Goal: Task Accomplishment & Management: Use online tool/utility

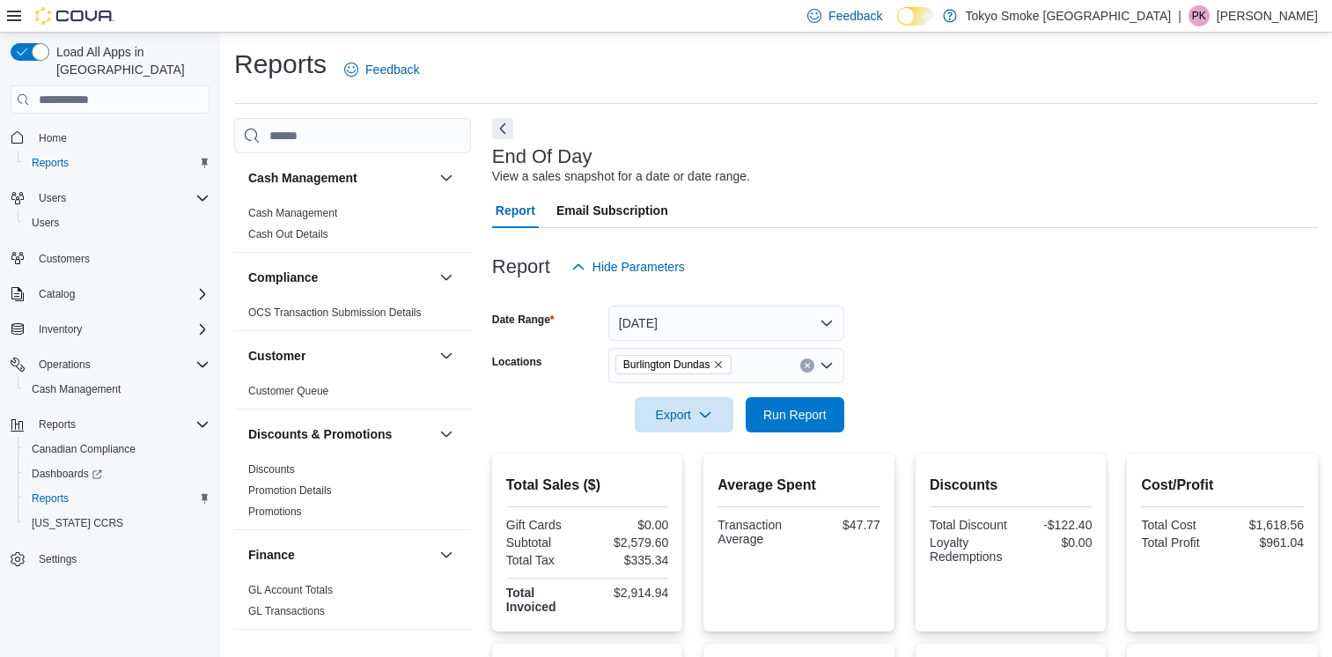
scroll to position [329, 0]
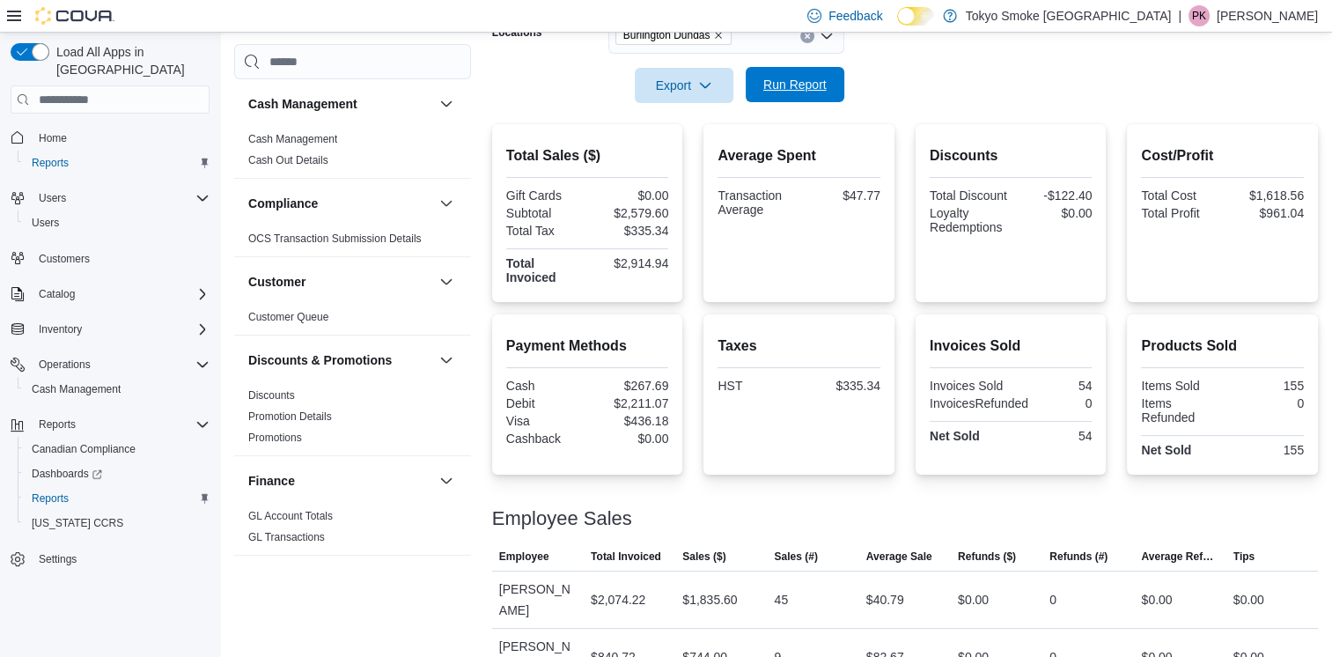
click at [813, 90] on span "Run Report" at bounding box center [794, 85] width 63 height 18
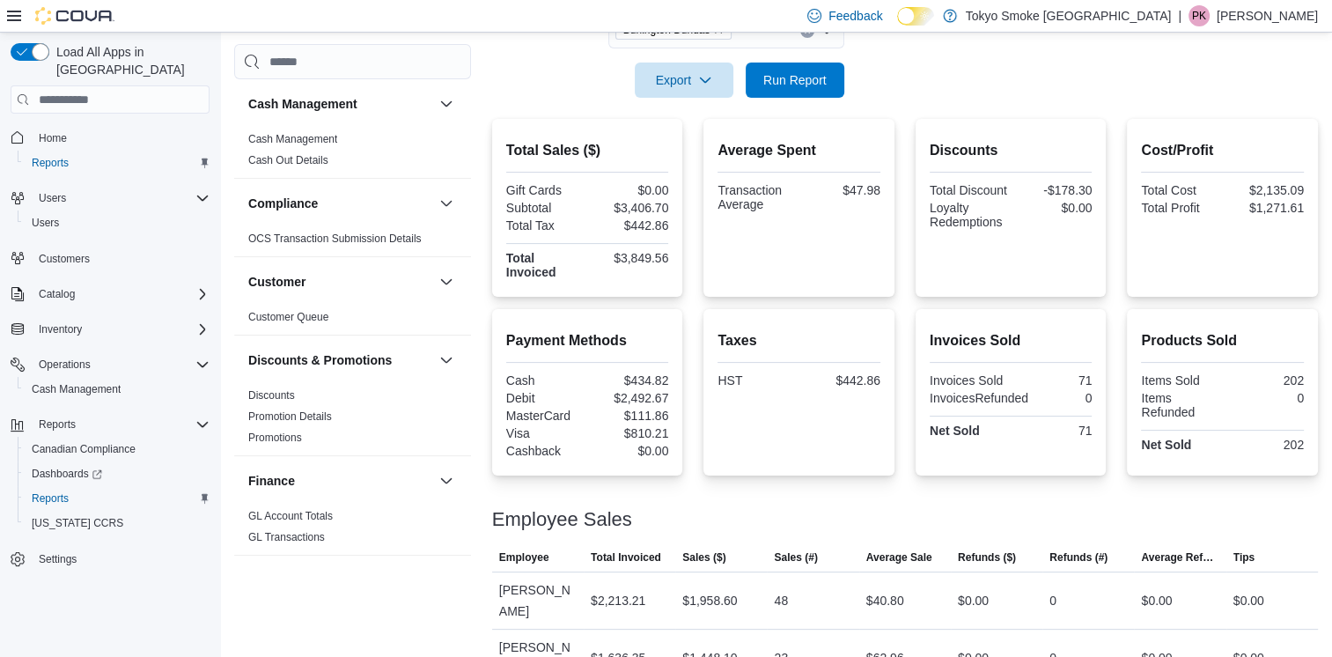
scroll to position [335, 0]
click at [1272, 19] on p "Peyton Kahro" at bounding box center [1267, 15] width 101 height 21
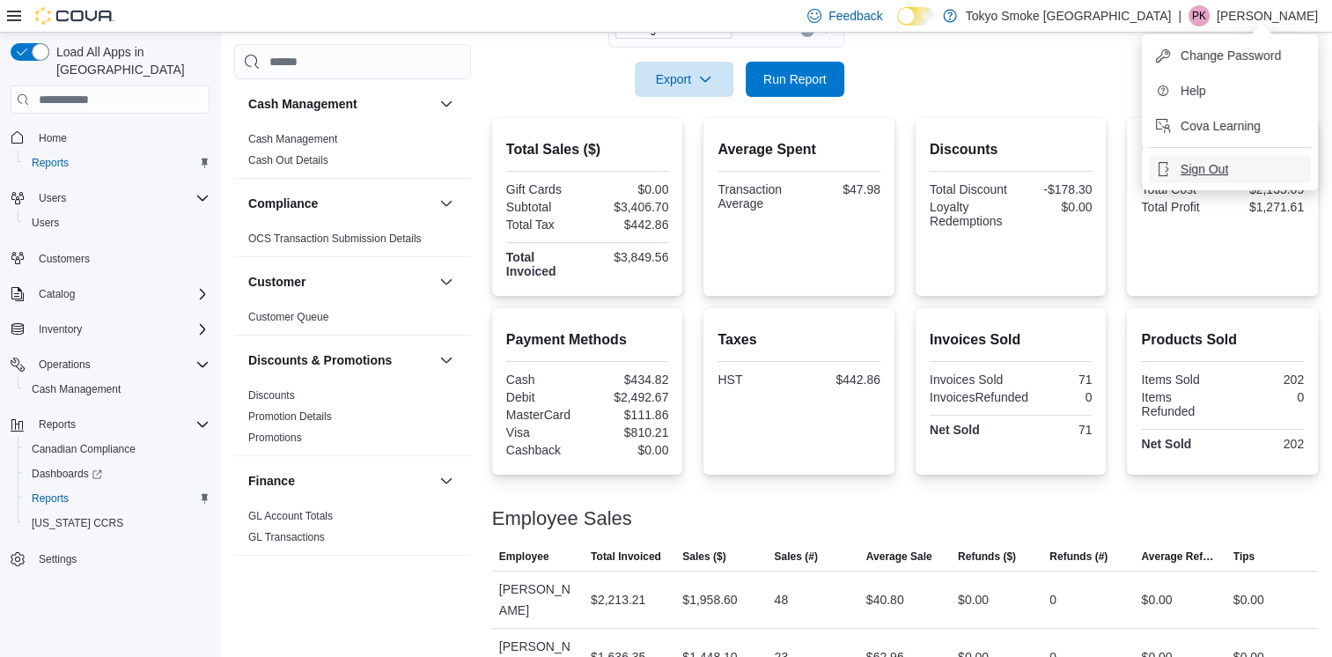
click at [1221, 173] on span "Sign Out" at bounding box center [1205, 169] width 48 height 18
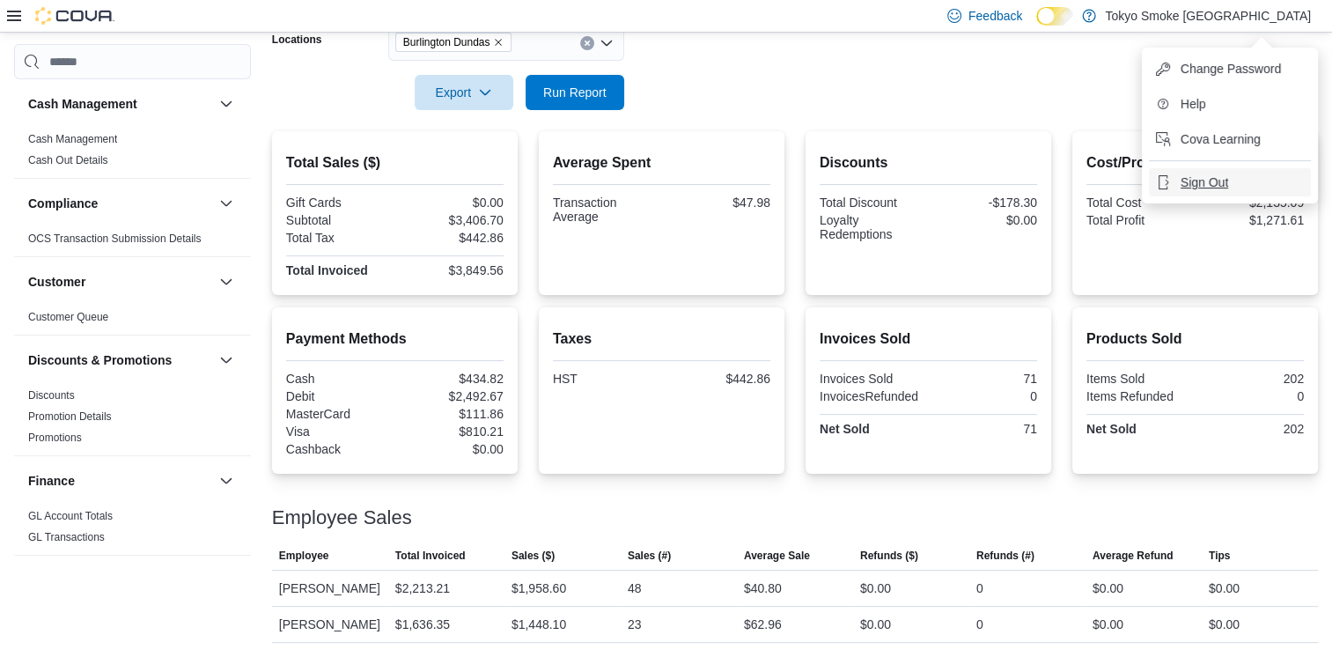
scroll to position [321, 0]
